Goal: Information Seeking & Learning: Learn about a topic

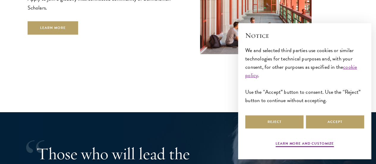
scroll to position [999, 0]
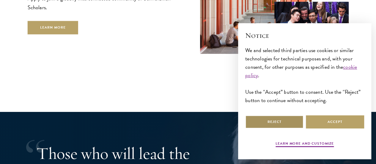
click at [279, 116] on button "Reject" at bounding box center [274, 121] width 58 height 13
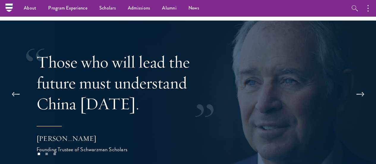
scroll to position [1090, 0]
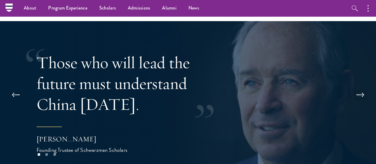
click at [356, 87] on button at bounding box center [361, 95] width 20 height 17
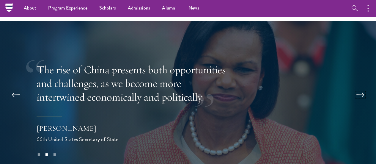
click at [356, 87] on button at bounding box center [361, 95] width 20 height 17
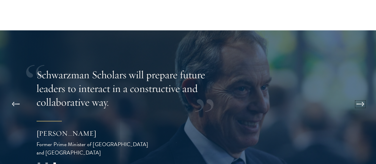
scroll to position [1082, 0]
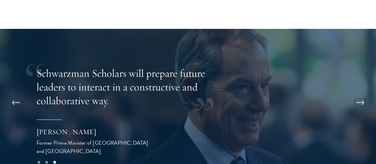
click at [360, 94] on button at bounding box center [361, 102] width 20 height 17
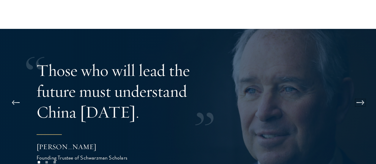
click at [361, 94] on button at bounding box center [361, 102] width 20 height 17
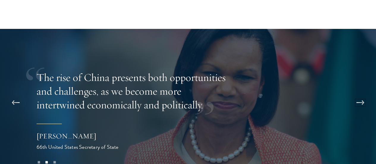
click at [361, 94] on button at bounding box center [361, 102] width 20 height 17
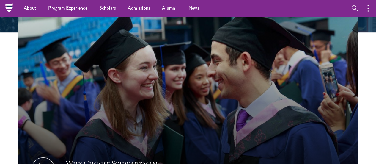
scroll to position [137, 0]
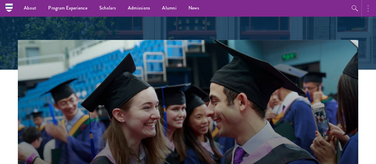
click at [368, 6] on circle "button" at bounding box center [367, 5] width 1 height 1
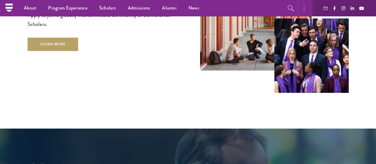
scroll to position [981, 0]
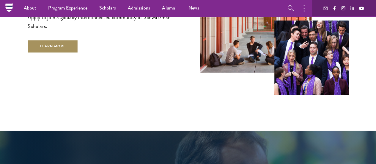
click at [78, 51] on link "Learn More" at bounding box center [53, 46] width 51 height 13
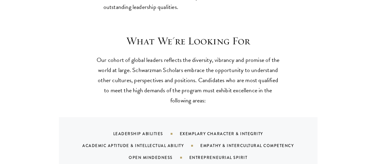
click at [172, 143] on div "Leadership Abilities Exemplary Character & Integrity Academic Aptitude & Intell…" at bounding box center [195, 146] width 244 height 36
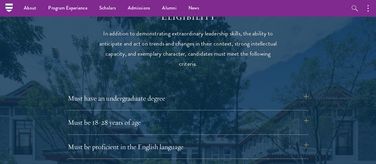
scroll to position [762, 0]
